Goal: Task Accomplishment & Management: Manage account settings

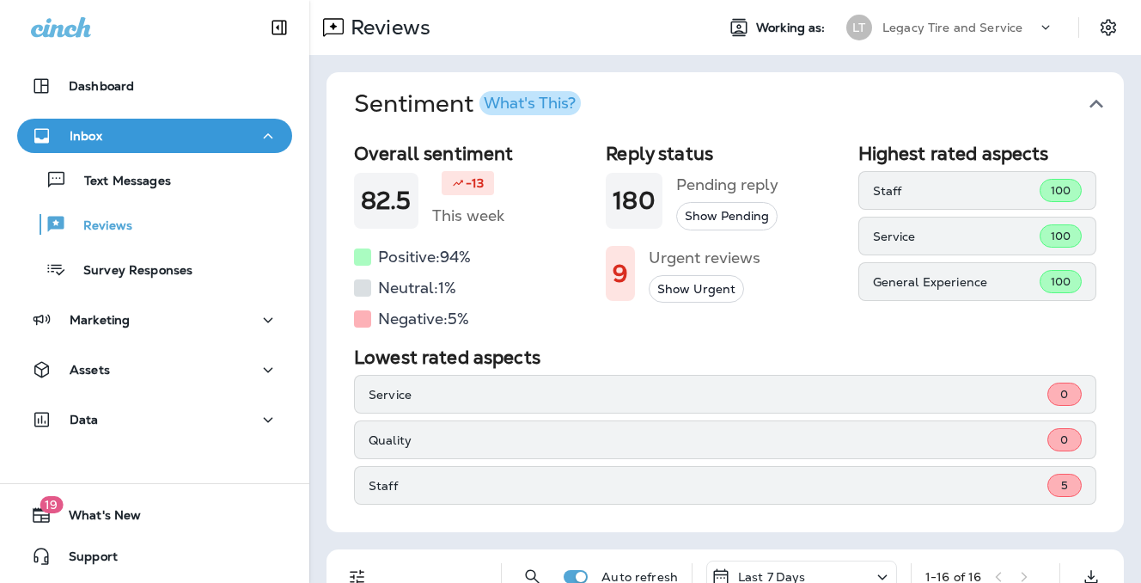
click at [699, 286] on button "Show Urgent" at bounding box center [696, 289] width 95 height 28
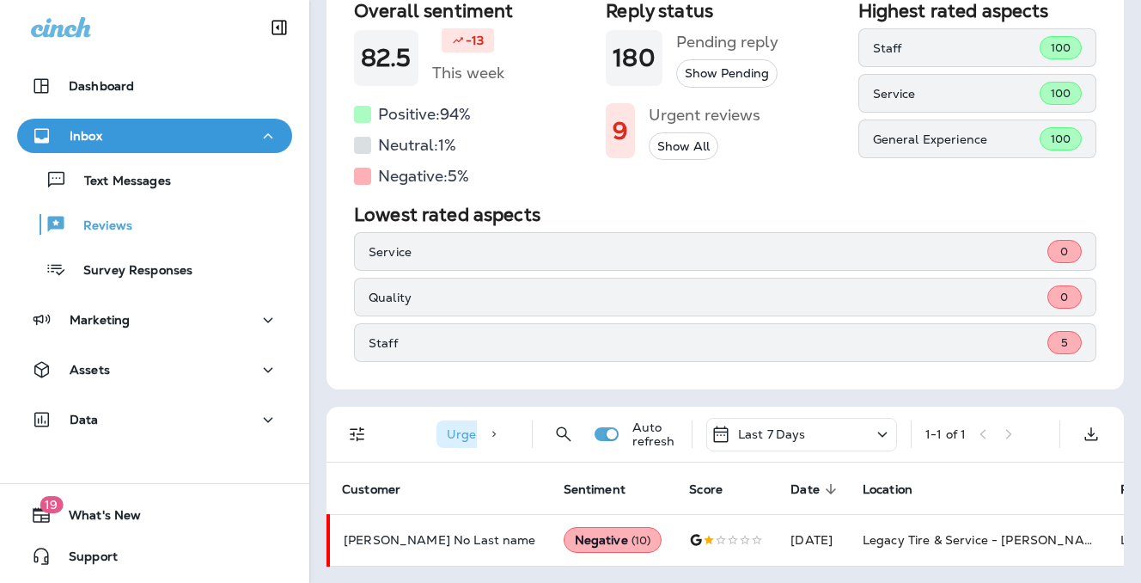
scroll to position [141, 0]
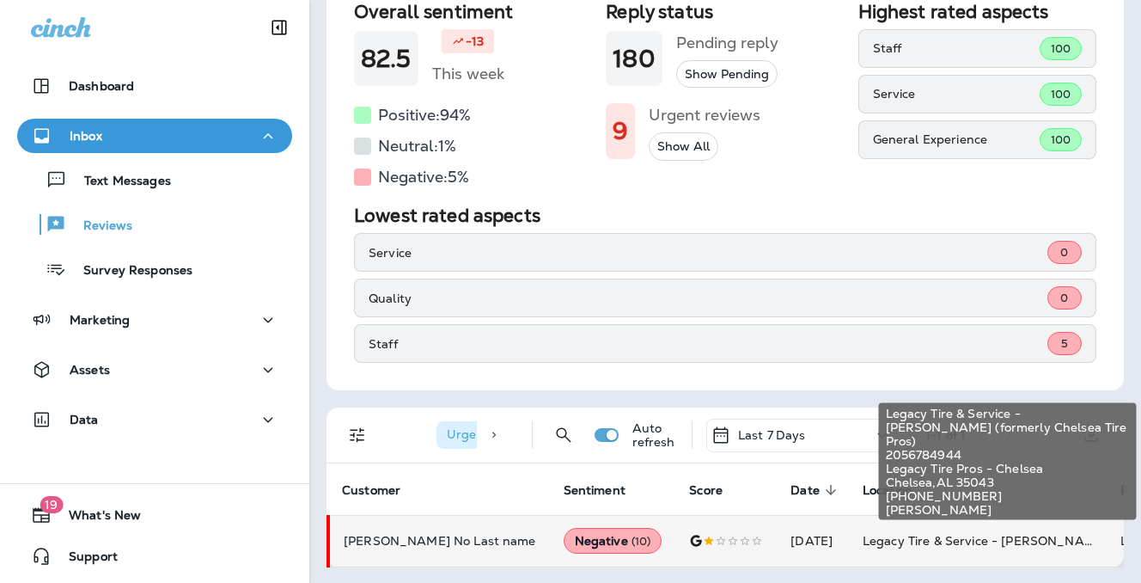
click at [863, 541] on span "Legacy Tire & Service - [PERSON_NAME] (formerly Chelsea Tire Pros)" at bounding box center [1070, 540] width 414 height 15
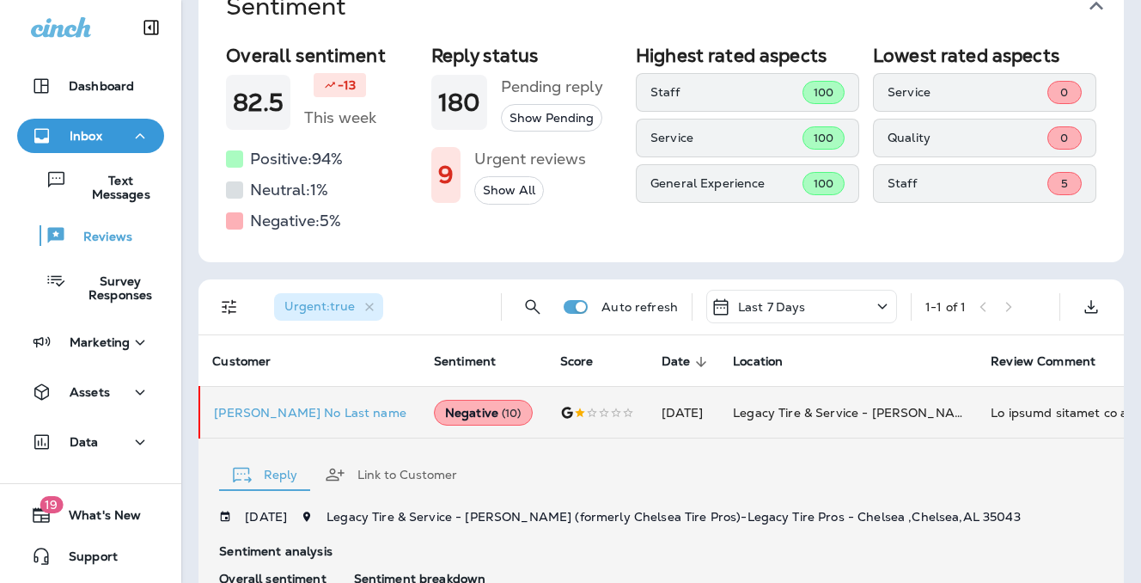
scroll to position [0, 0]
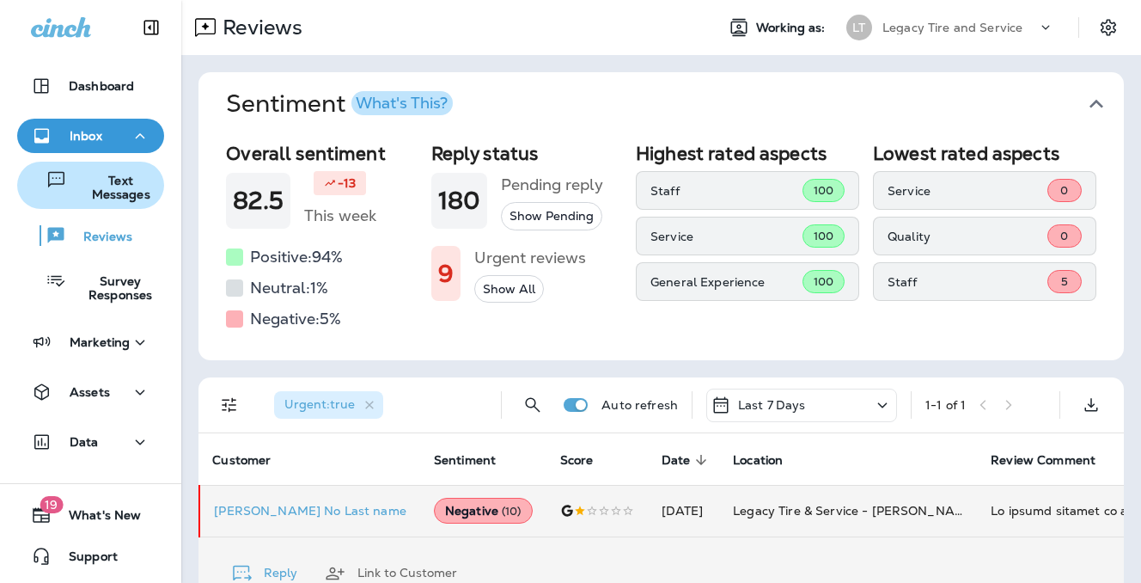
click at [129, 183] on p "Text Messages" at bounding box center [112, 188] width 90 height 28
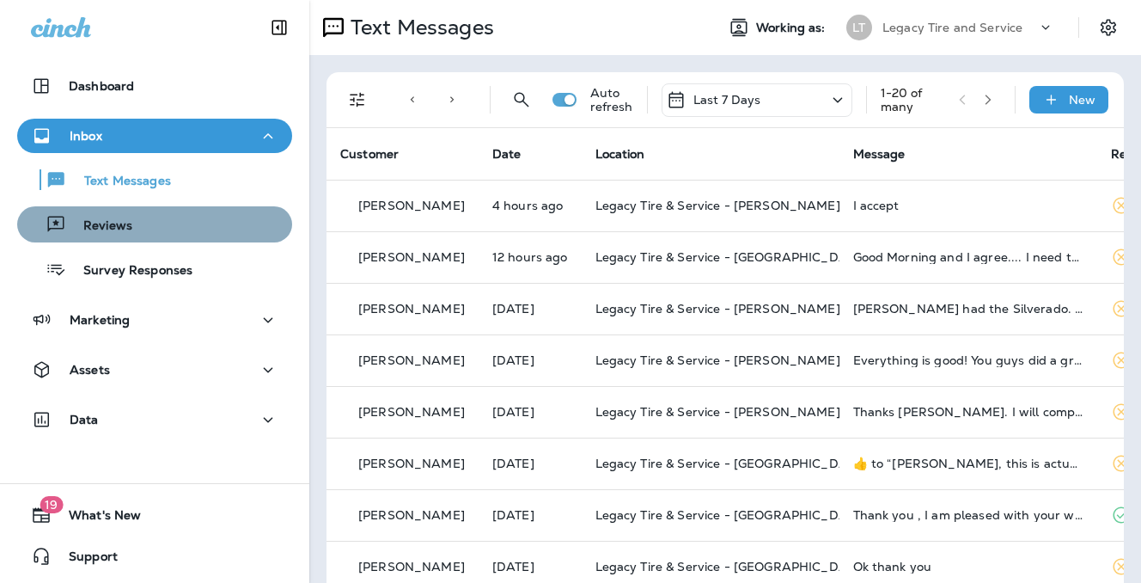
click at [105, 228] on p "Reviews" at bounding box center [99, 226] width 66 height 16
